Goal: Task Accomplishment & Management: Complete application form

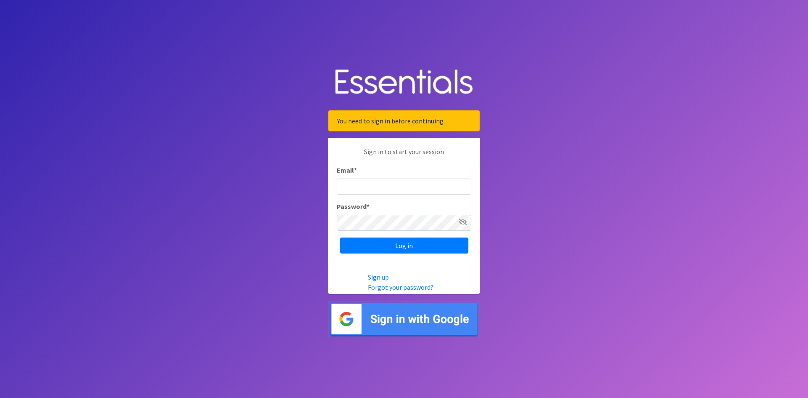
type input "[EMAIL_ADDRESS][DOMAIN_NAME]"
click at [414, 245] on input "Log in" at bounding box center [404, 245] width 128 height 16
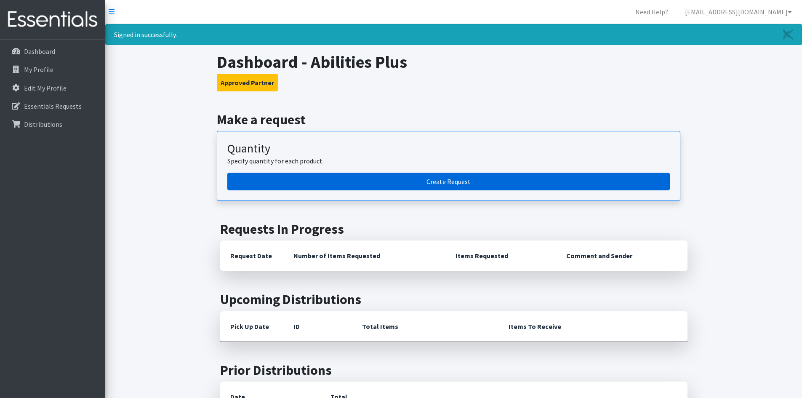
click at [488, 177] on link "Create Request" at bounding box center [448, 182] width 443 height 18
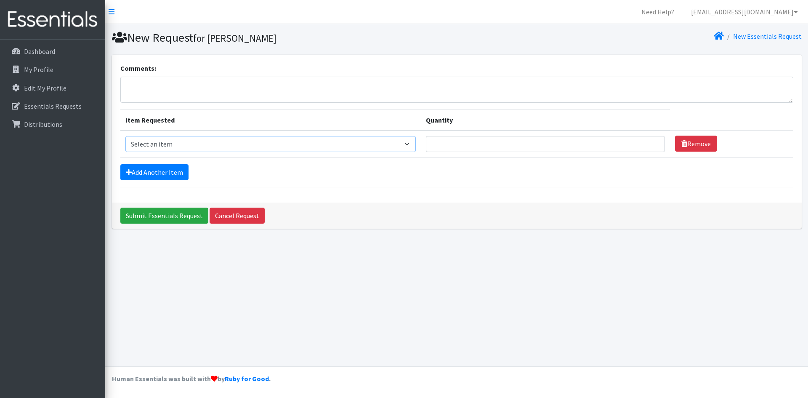
click at [414, 147] on select "Select an item Diapers - Newborn Diapers - Preemie Diapers - Size 1 Diapers - S…" at bounding box center [270, 144] width 291 height 16
click at [416, 146] on select "Select an item Diapers - Newborn Diapers - Preemie Diapers - Size 1 Diapers - S…" at bounding box center [270, 144] width 291 height 16
click at [416, 139] on select "Select an item Diapers - Newborn Diapers - Preemie Diapers - Size 1 Diapers - S…" at bounding box center [270, 144] width 291 height 16
select select "94"
click at [125, 136] on select "Select an item Diapers - Newborn Diapers - Preemie Diapers - Size 1 Diapers - S…" at bounding box center [270, 144] width 291 height 16
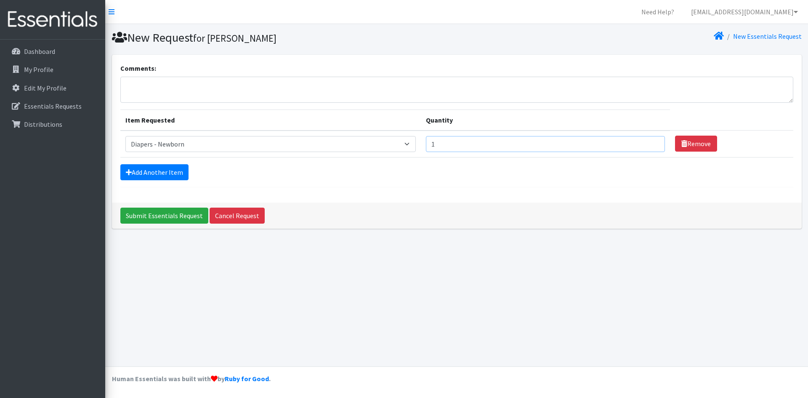
type input "1"
click at [653, 141] on input "1" at bounding box center [545, 144] width 239 height 16
type input "2"
click at [446, 147] on input "Quantity" at bounding box center [545, 144] width 239 height 16
type input "300"
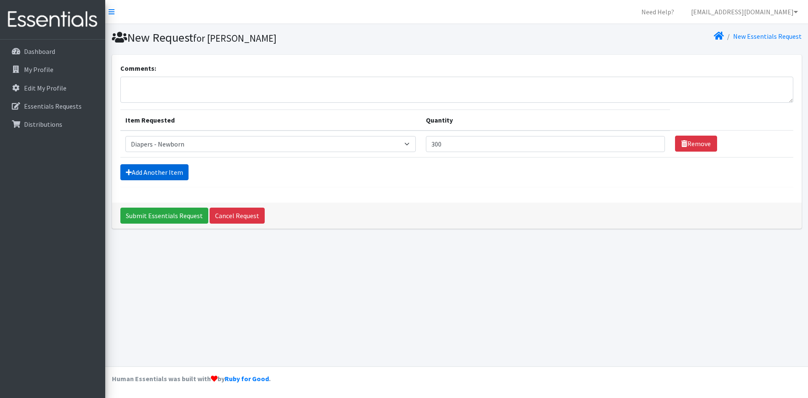
click at [156, 174] on link "Add Another Item" at bounding box center [154, 172] width 68 height 16
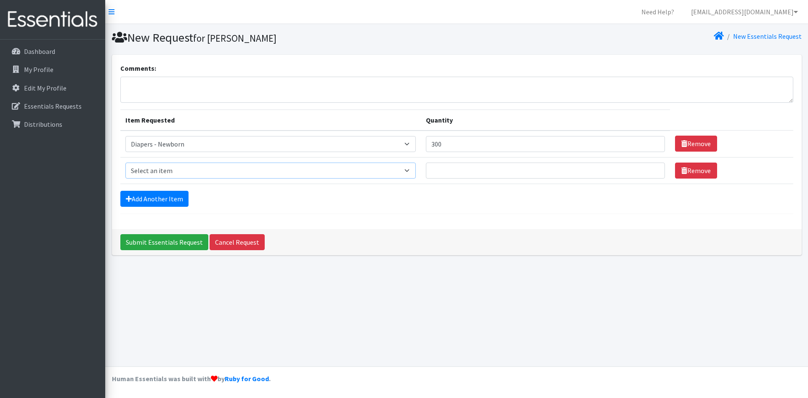
click at [415, 169] on select "Select an item Diapers - Newborn Diapers - Preemie Diapers - Size 1 Diapers - S…" at bounding box center [270, 171] width 291 height 16
select select "96"
click at [125, 163] on select "Select an item Diapers - Newborn Diapers - Preemie Diapers - Size 1 Diapers - S…" at bounding box center [270, 171] width 291 height 16
click at [541, 174] on input "Quantity" at bounding box center [545, 171] width 239 height 16
type input "375"
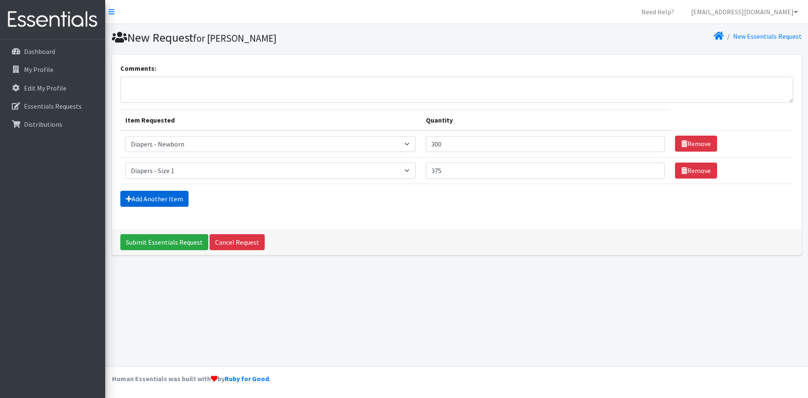
click at [178, 203] on link "Add Another Item" at bounding box center [154, 199] width 68 height 16
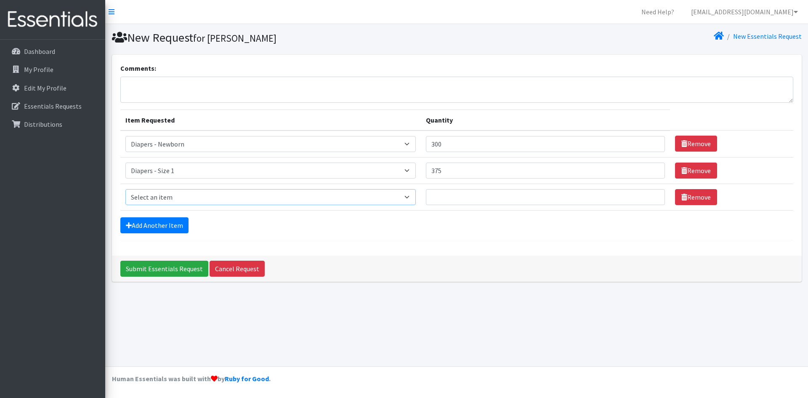
click at [341, 200] on select "Select an item Diapers - Newborn Diapers - Preemie Diapers - Size 1 Diapers - S…" at bounding box center [270, 197] width 291 height 16
select select "97"
click at [125, 189] on select "Select an item Diapers - Newborn Diapers - Preemie Diapers - Size 1 Diapers - S…" at bounding box center [270, 197] width 291 height 16
drag, startPoint x: 451, startPoint y: 196, endPoint x: 446, endPoint y: 197, distance: 5.3
click at [447, 197] on input "Quantity" at bounding box center [545, 197] width 239 height 16
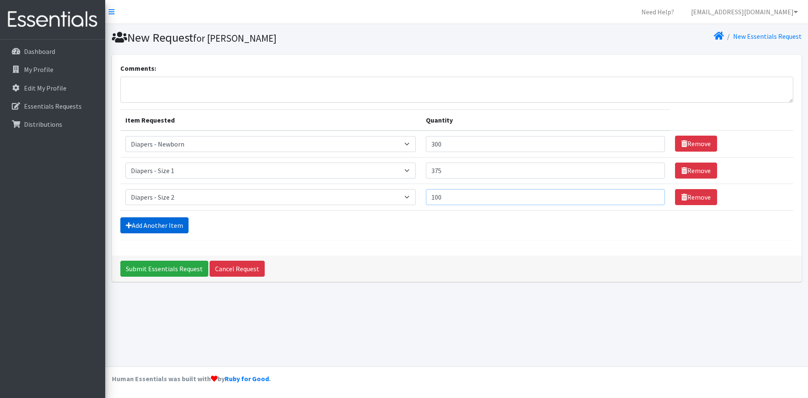
type input "100"
click at [166, 224] on link "Add Another Item" at bounding box center [154, 225] width 68 height 16
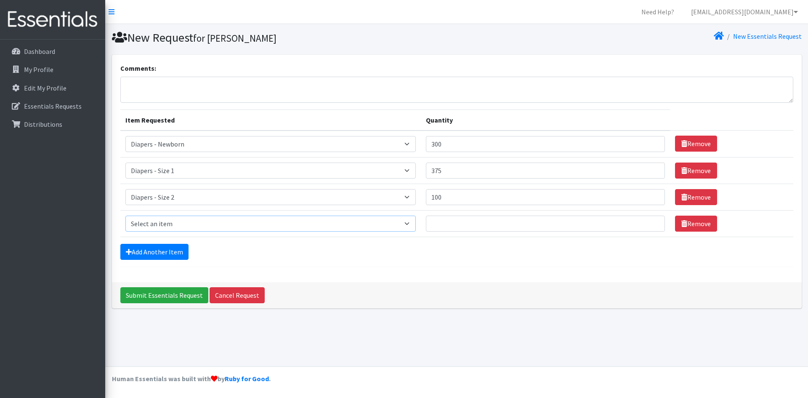
click at [184, 226] on select "Select an item Diapers - Newborn Diapers - Preemie Diapers - Size 1 Diapers - S…" at bounding box center [270, 224] width 291 height 16
select select "75"
click at [125, 216] on select "Select an item Diapers - Newborn Diapers - Preemie Diapers - Size 1 Diapers - S…" at bounding box center [270, 224] width 291 height 16
click at [513, 223] on input "Quantity" at bounding box center [545, 224] width 239 height 16
type input "450"
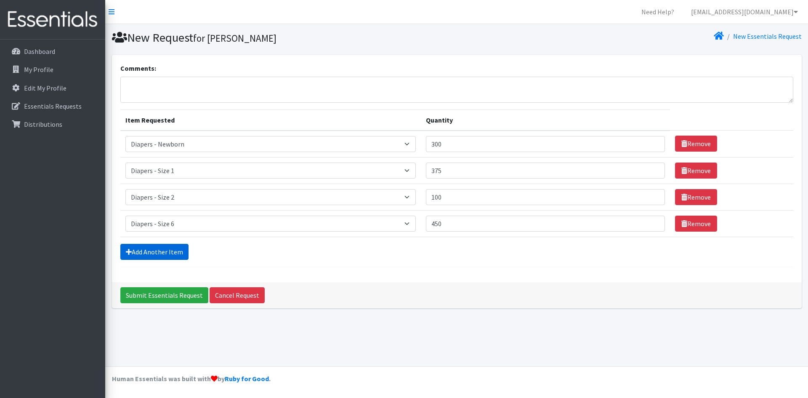
click at [149, 249] on link "Add Another Item" at bounding box center [154, 252] width 68 height 16
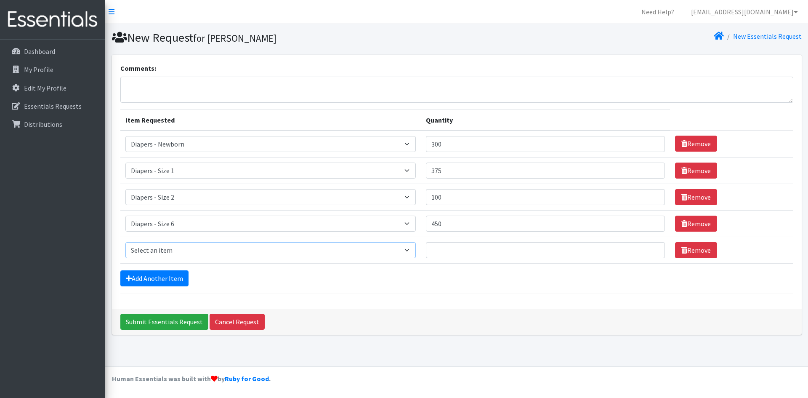
click at [170, 251] on select "Select an item Diapers - Newborn Diapers - Preemie Diapers - Size 1 Diapers - S…" at bounding box center [270, 250] width 291 height 16
select select "78"
click at [125, 242] on select "Select an item Diapers - Newborn Diapers - Preemie Diapers - Size 1 Diapers - S…" at bounding box center [270, 250] width 291 height 16
click at [522, 253] on input "Quantity" at bounding box center [545, 250] width 239 height 16
type input "250"
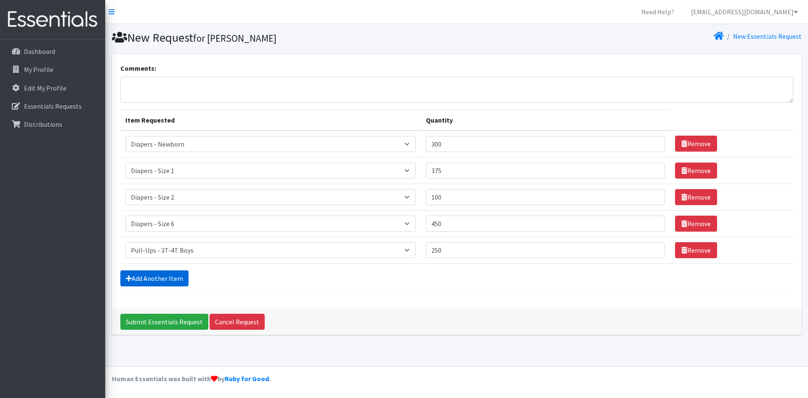
click at [177, 275] on link "Add Another Item" at bounding box center [154, 278] width 68 height 16
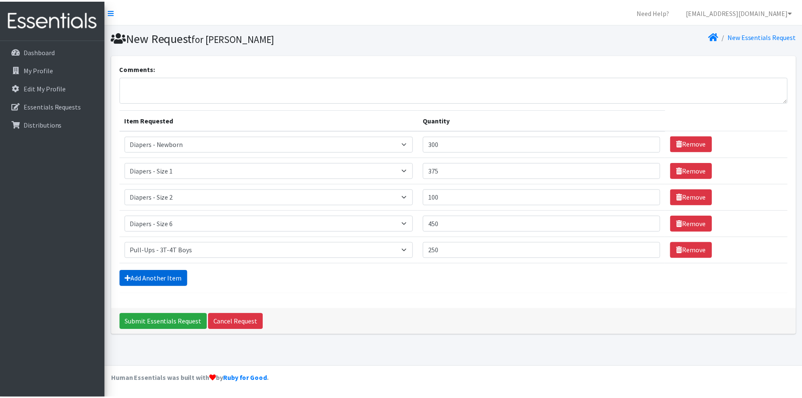
scroll to position [2, 0]
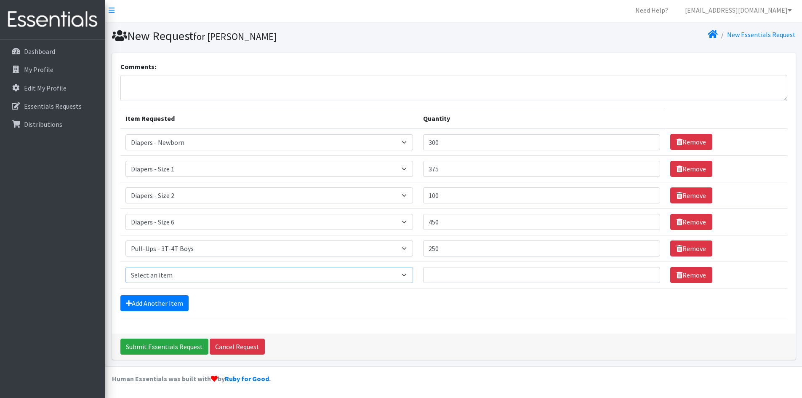
click at [189, 275] on select "Select an item Diapers - Newborn Diapers - Preemie Diapers - Size 1 Diapers - S…" at bounding box center [269, 275] width 288 height 16
select select "87"
click at [125, 267] on select "Select an item Diapers - Newborn Diapers - Preemie Diapers - Size 1 Diapers - S…" at bounding box center [269, 275] width 288 height 16
click at [447, 278] on input "Quantity" at bounding box center [541, 275] width 237 height 16
type input "50"
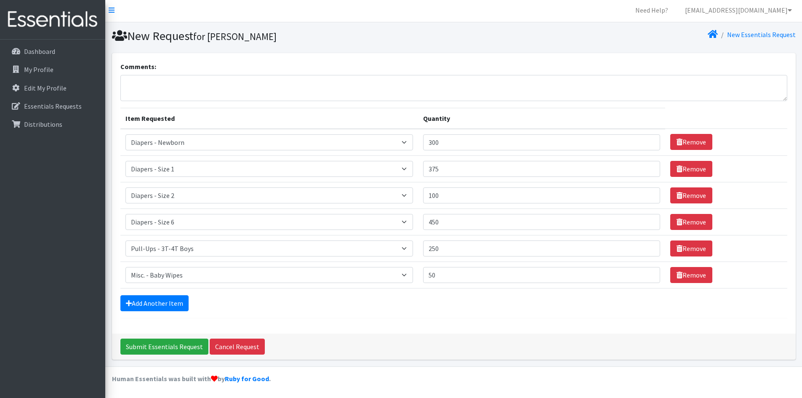
click at [466, 306] on div "Add Another Item" at bounding box center [453, 303] width 667 height 16
click at [151, 307] on link "Add Another Item" at bounding box center [154, 303] width 68 height 16
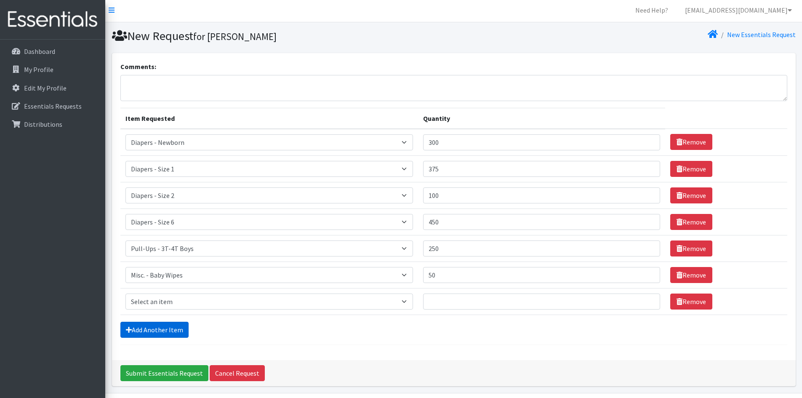
scroll to position [28, 0]
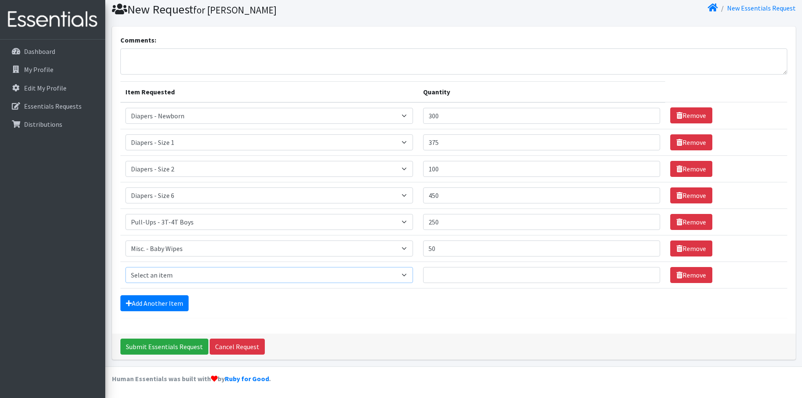
click at [172, 275] on select "Select an item Diapers - Newborn Diapers - Preemie Diapers - Size 1 Diapers - S…" at bounding box center [269, 275] width 288 height 16
select select "1623"
click at [125, 267] on select "Select an item Diapers - Newborn Diapers - Preemie Diapers - Size 1 Diapers - S…" at bounding box center [269, 275] width 288 height 16
click at [602, 272] on input "Quantity" at bounding box center [541, 275] width 237 height 16
type input "5"
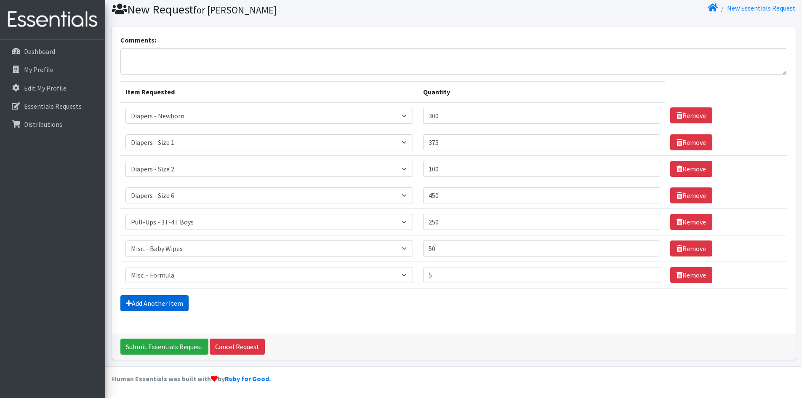
click at [138, 304] on link "Add Another Item" at bounding box center [154, 303] width 68 height 16
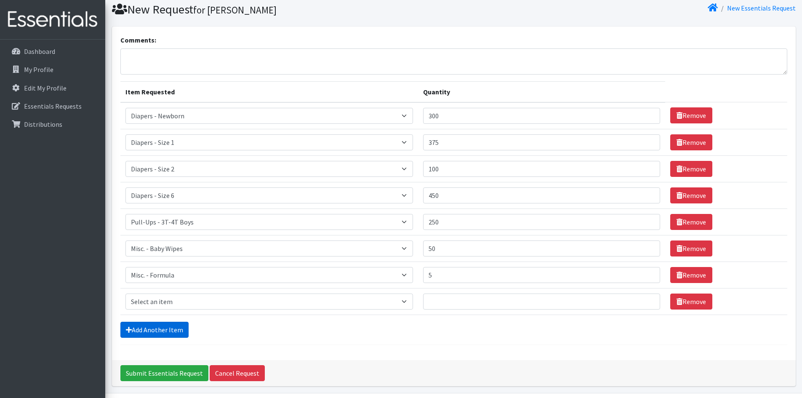
scroll to position [55, 0]
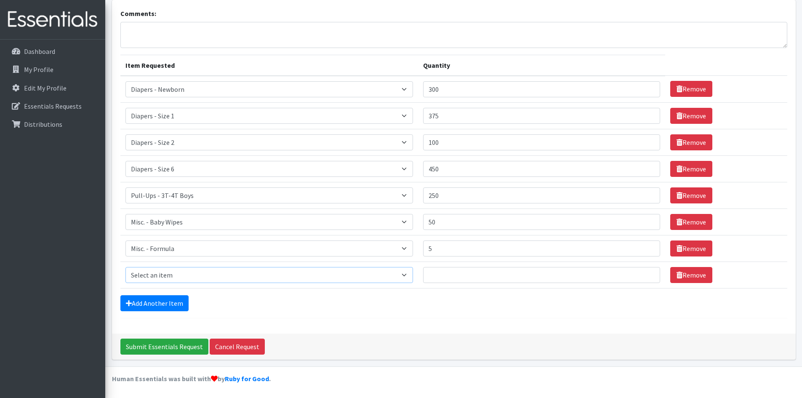
click at [176, 270] on select "Select an item Diapers - Newborn Diapers - Preemie Diapers - Size 1 Diapers - S…" at bounding box center [269, 275] width 288 height 16
select select "8892"
click at [125, 267] on select "Select an item Diapers - Newborn Diapers - Preemie Diapers - Size 1 Diapers - S…" at bounding box center [269, 275] width 288 height 16
click at [533, 281] on input "Quantity" at bounding box center [541, 275] width 237 height 16
type input "20"
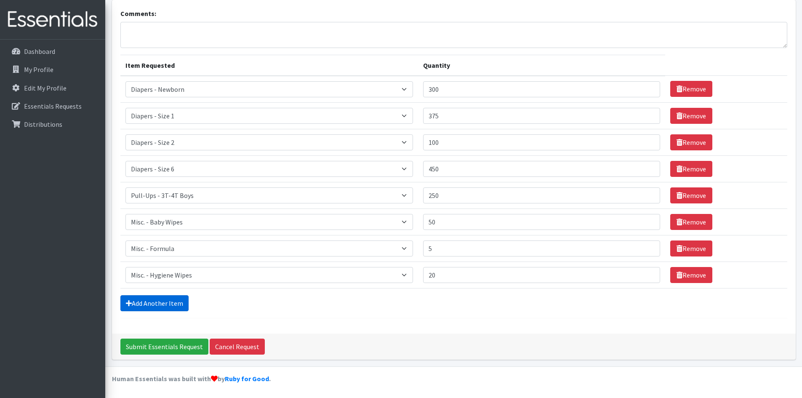
click at [164, 298] on link "Add Another Item" at bounding box center [154, 303] width 68 height 16
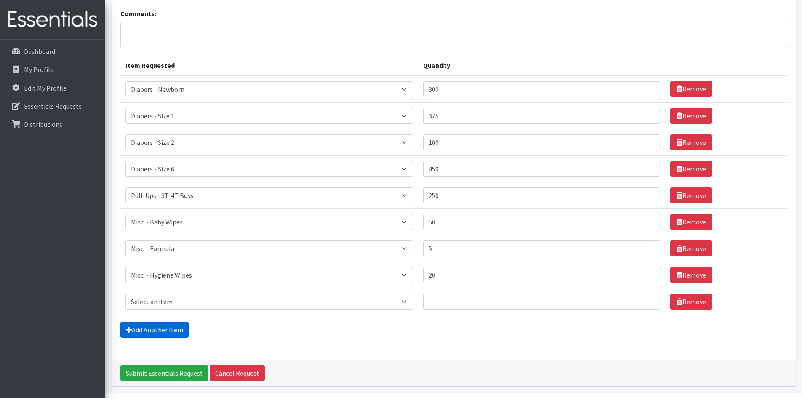
scroll to position [81, 0]
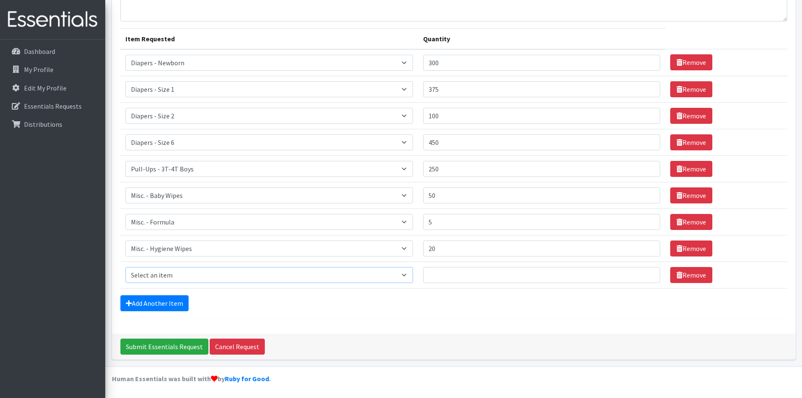
click at [217, 279] on select "Select an item Diapers - Newborn Diapers - Preemie Diapers - Size 1 Diapers - S…" at bounding box center [269, 275] width 288 height 16
select select "4021"
click at [125, 267] on select "Select an item Diapers - Newborn Diapers - Preemie Diapers - Size 1 Diapers - S…" at bounding box center [269, 275] width 288 height 16
click at [494, 275] on input "Quantity" at bounding box center [541, 275] width 237 height 16
type input "10"
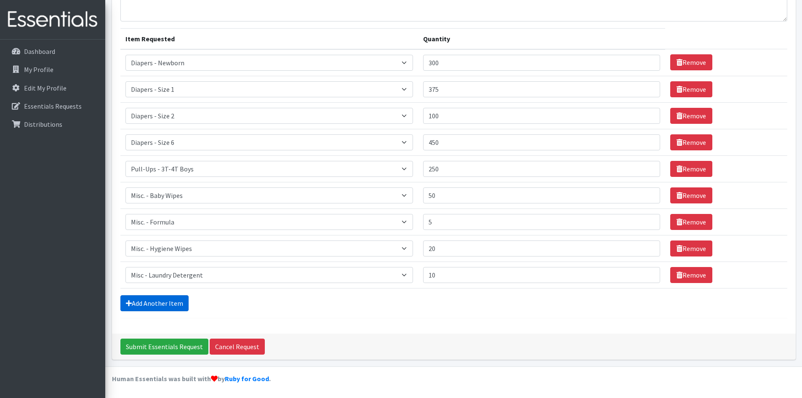
click at [160, 301] on link "Add Another Item" at bounding box center [154, 303] width 68 height 16
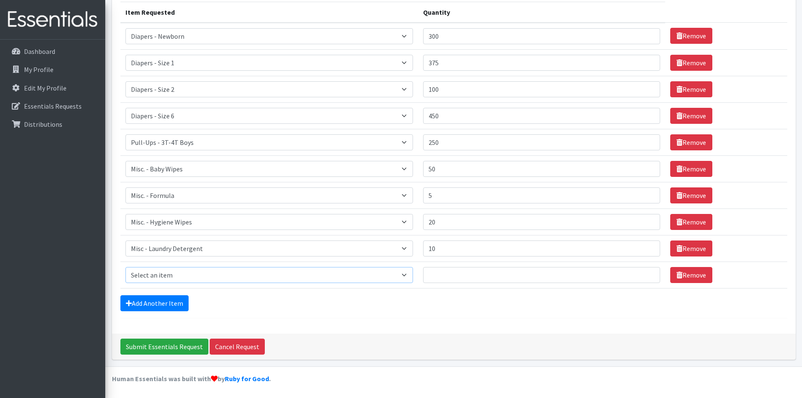
click at [182, 271] on select "Select an item Diapers - Newborn Diapers - Preemie Diapers - Size 1 Diapers - S…" at bounding box center [269, 275] width 288 height 16
drag, startPoint x: 319, startPoint y: 309, endPoint x: 298, endPoint y: 322, distance: 24.2
click at [319, 309] on div "Add Another Item" at bounding box center [453, 303] width 667 height 16
click at [677, 277] on icon at bounding box center [680, 275] width 6 height 7
click at [690, 276] on link "Remove" at bounding box center [691, 275] width 42 height 16
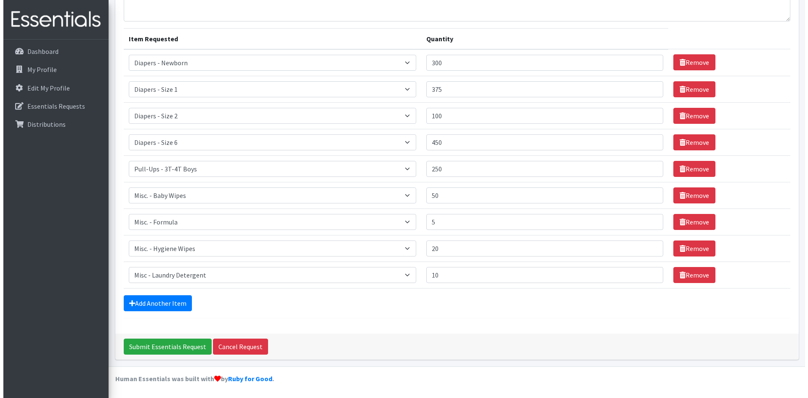
scroll to position [81, 0]
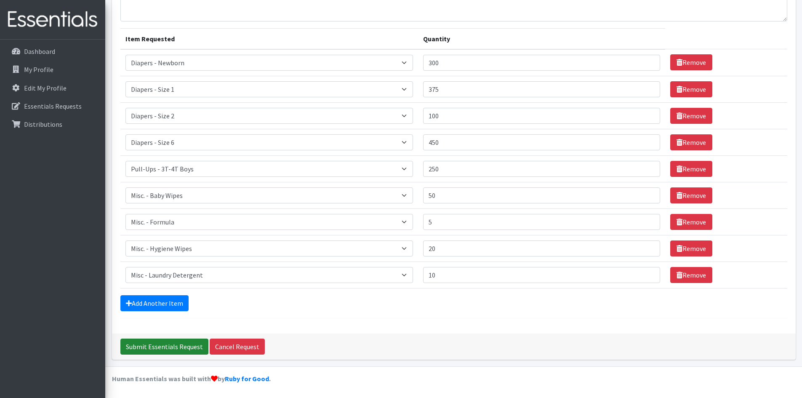
click at [165, 347] on input "Submit Essentials Request" at bounding box center [164, 347] width 88 height 16
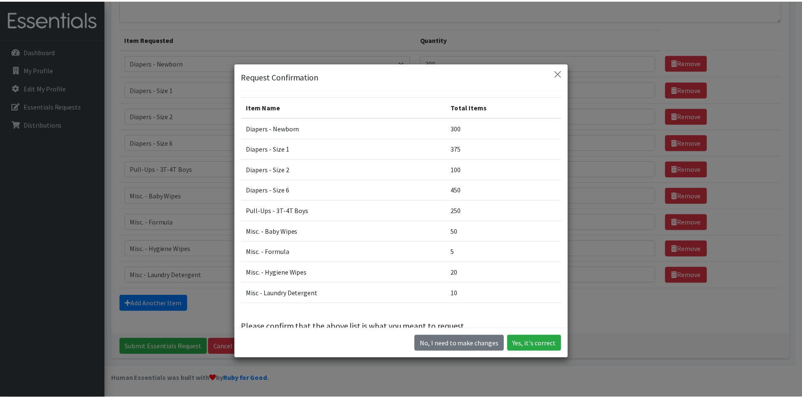
scroll to position [18, 0]
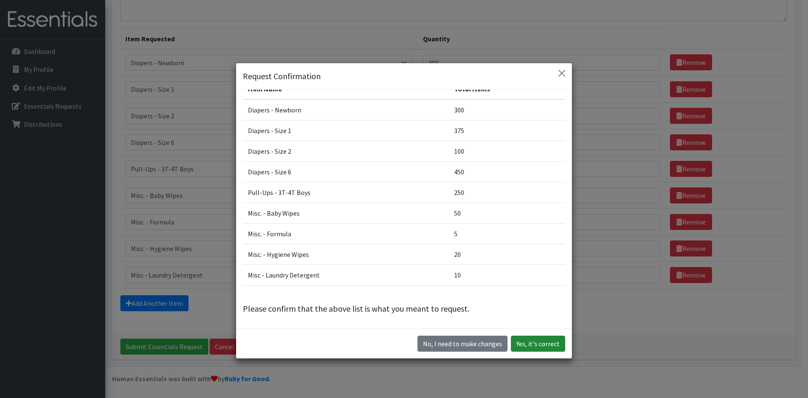
click at [538, 345] on button "Yes, it's correct" at bounding box center [538, 344] width 54 height 16
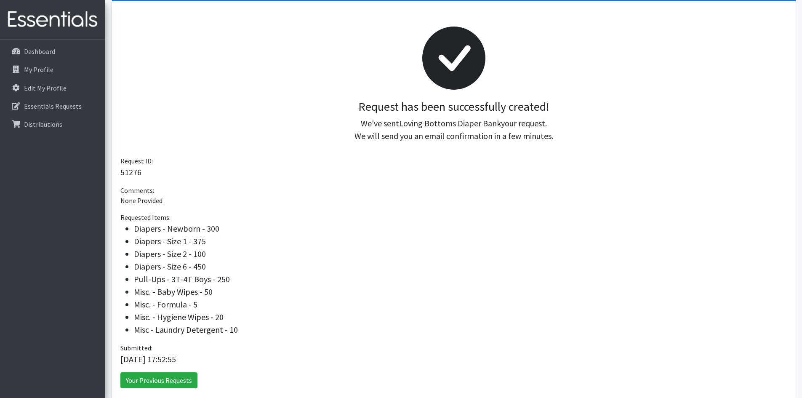
scroll to position [126, 0]
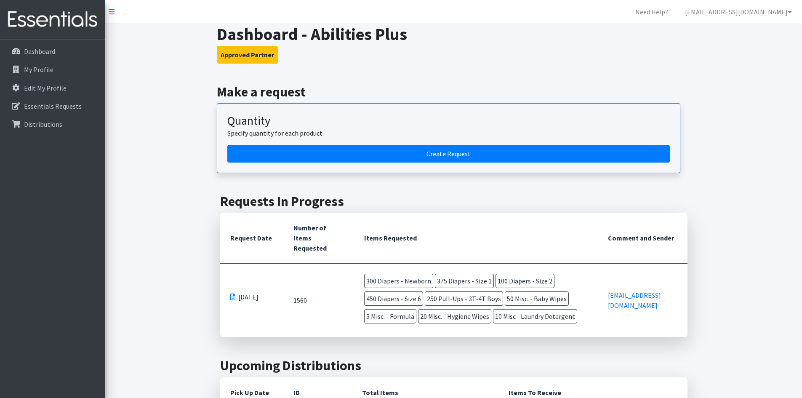
drag, startPoint x: 490, startPoint y: 27, endPoint x: 571, endPoint y: 25, distance: 80.5
click at [584, 48] on h3 "Approved Partner" at bounding box center [454, 55] width 474 height 18
